Goal: Transaction & Acquisition: Subscribe to service/newsletter

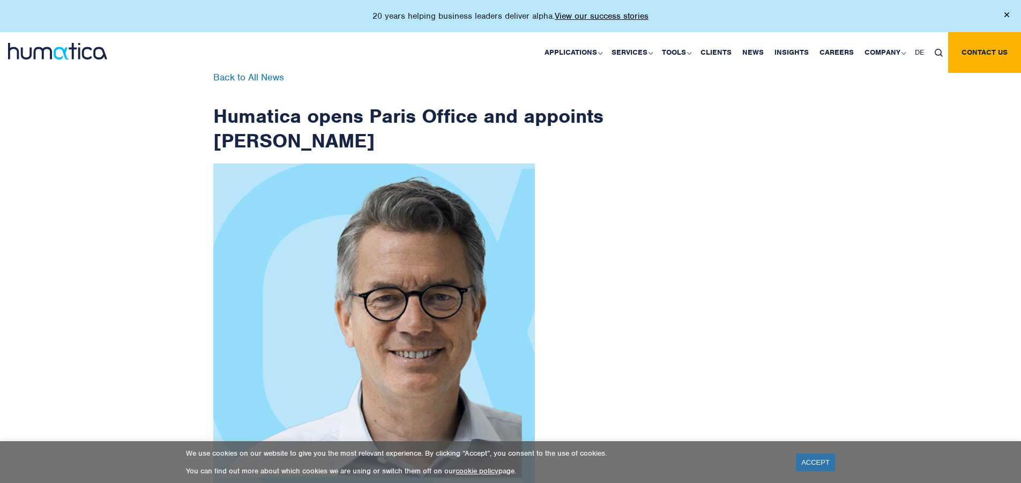
scroll to position [1710, 0]
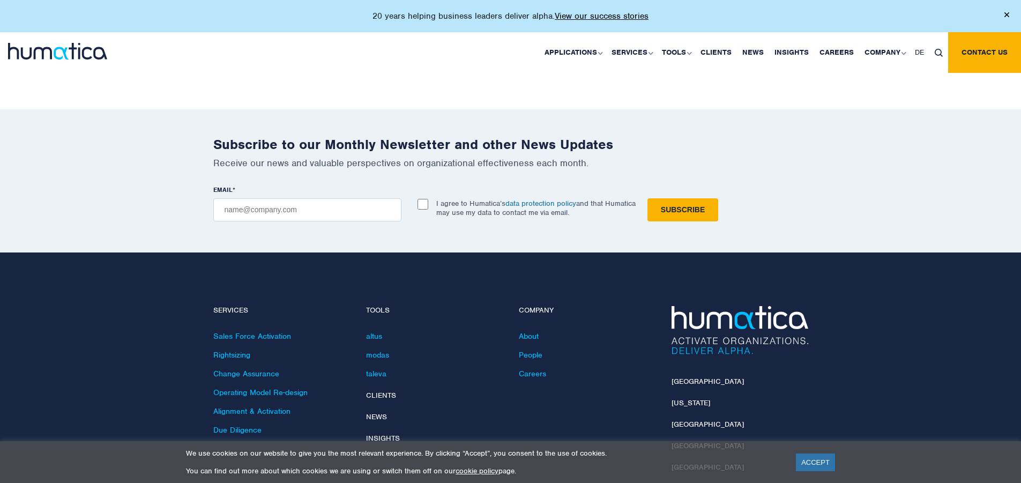
checkbox input "true"
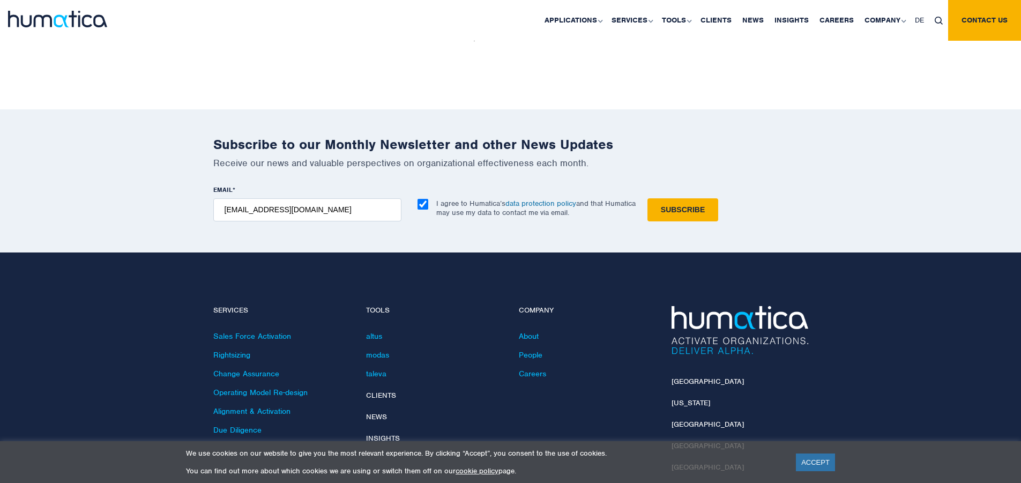
type input "[EMAIL_ADDRESS][DOMAIN_NAME]"
click at [647, 198] on input "Subscribe" at bounding box center [682, 209] width 71 height 23
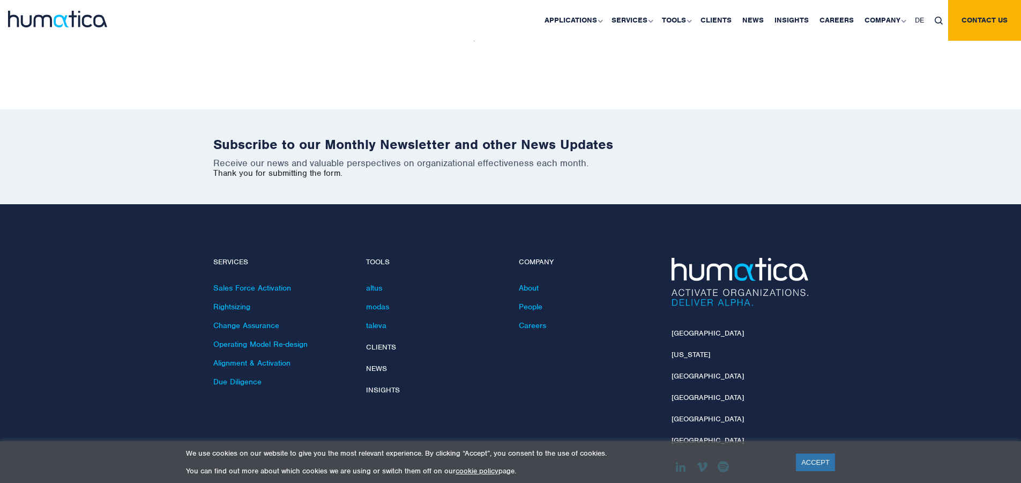
scroll to position [1661, 0]
